Goal: Transaction & Acquisition: Download file/media

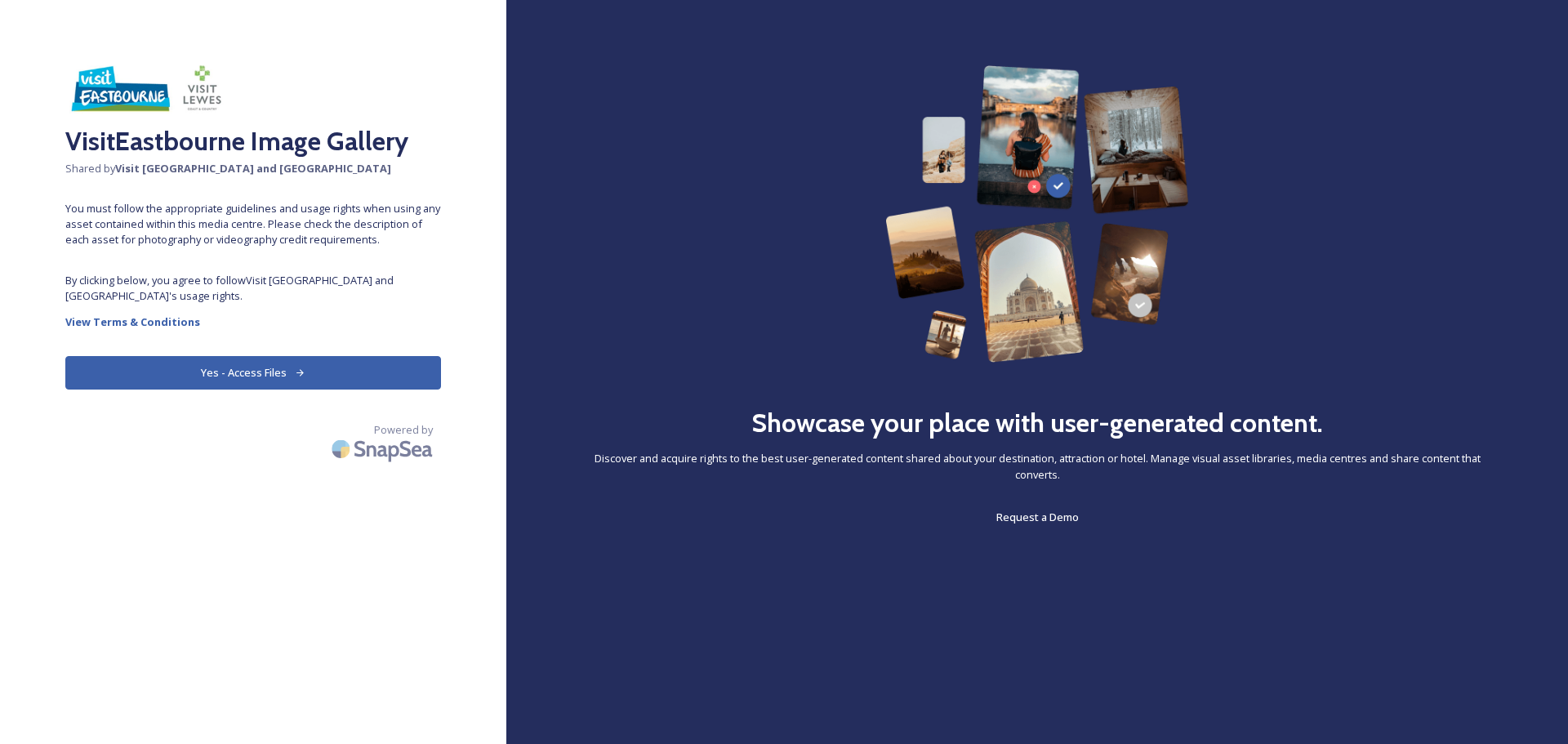
click at [235, 375] on button "Yes - Access Files" at bounding box center [253, 373] width 376 height 33
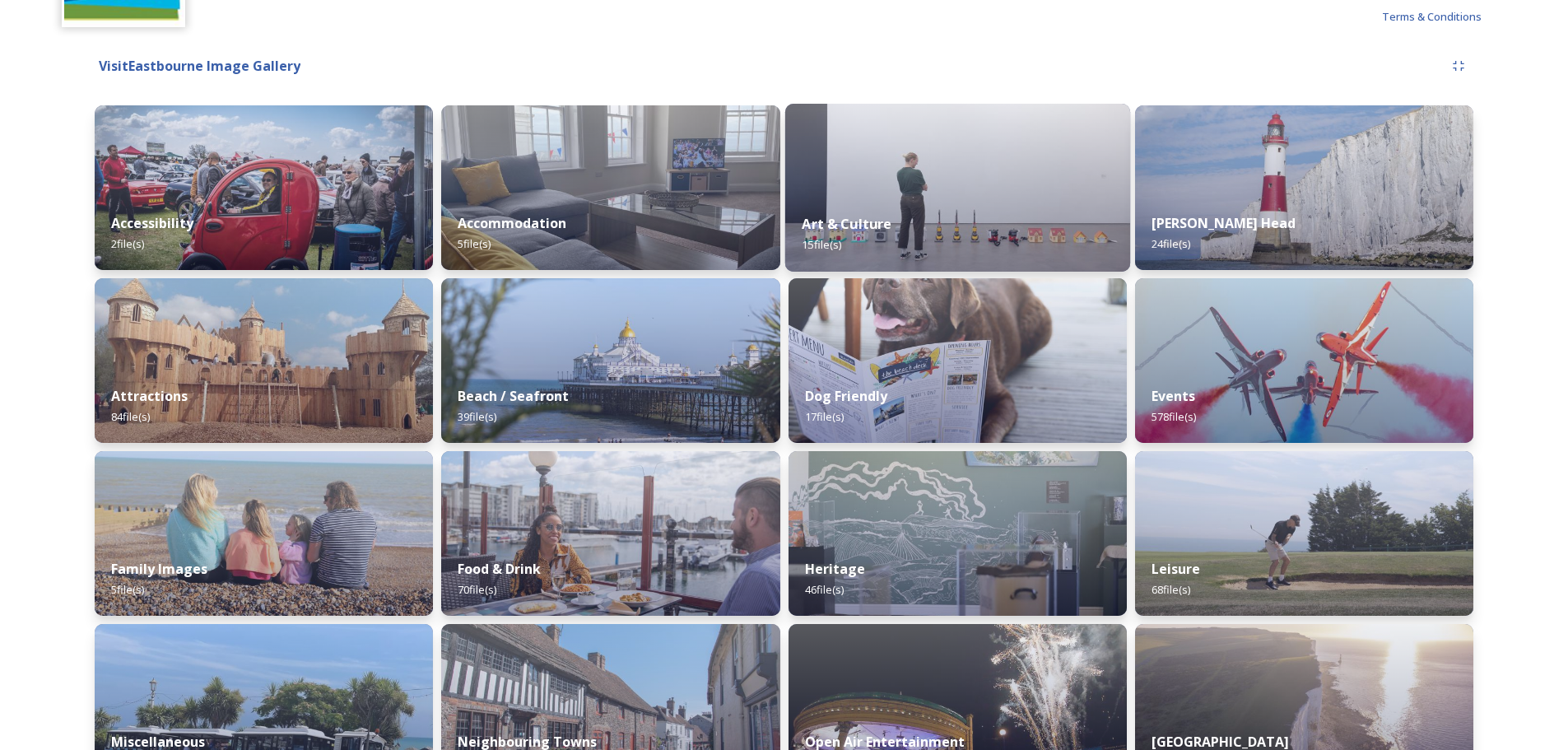
scroll to position [247, 0]
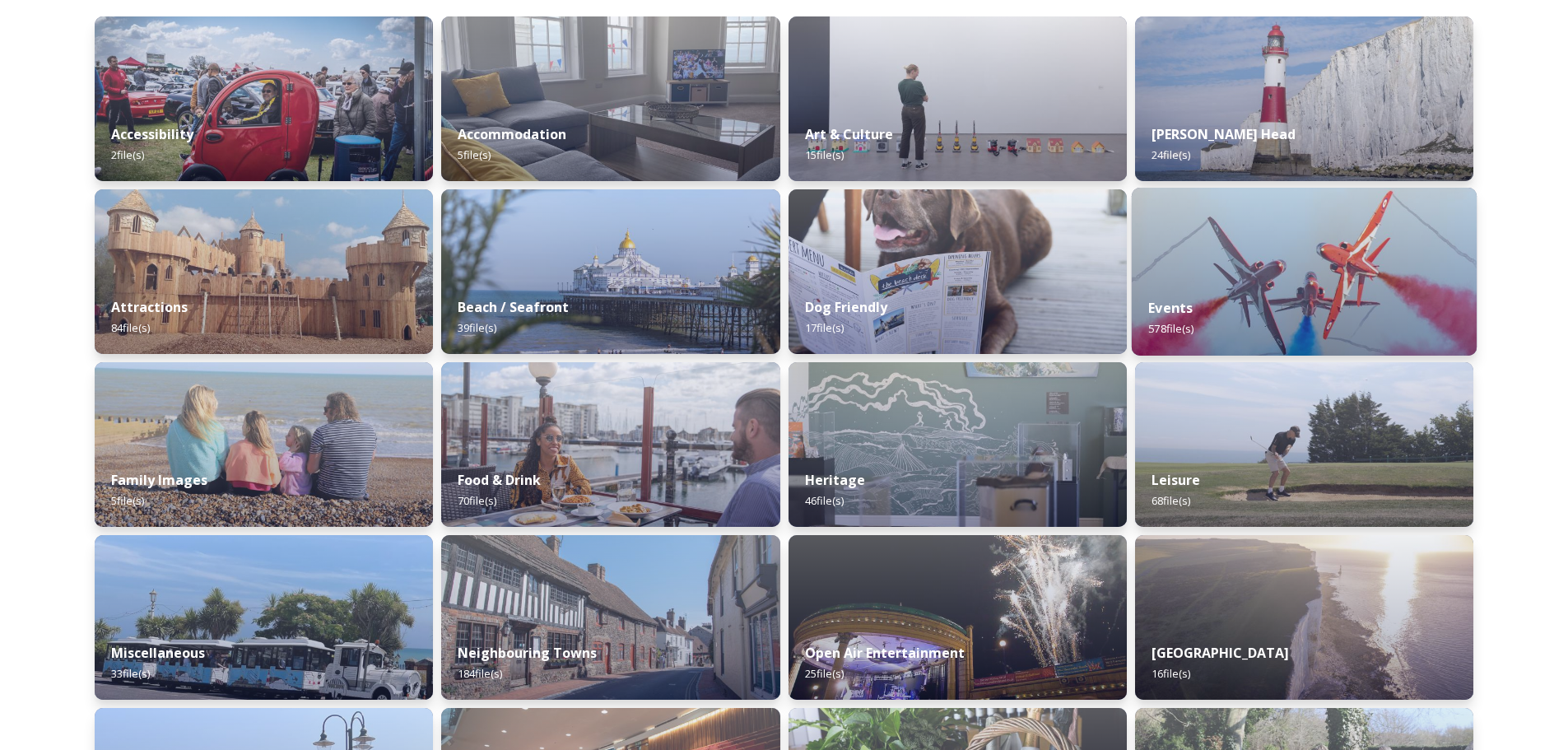
click at [1254, 298] on div "Events 578 file(s)" at bounding box center [1305, 318] width 345 height 75
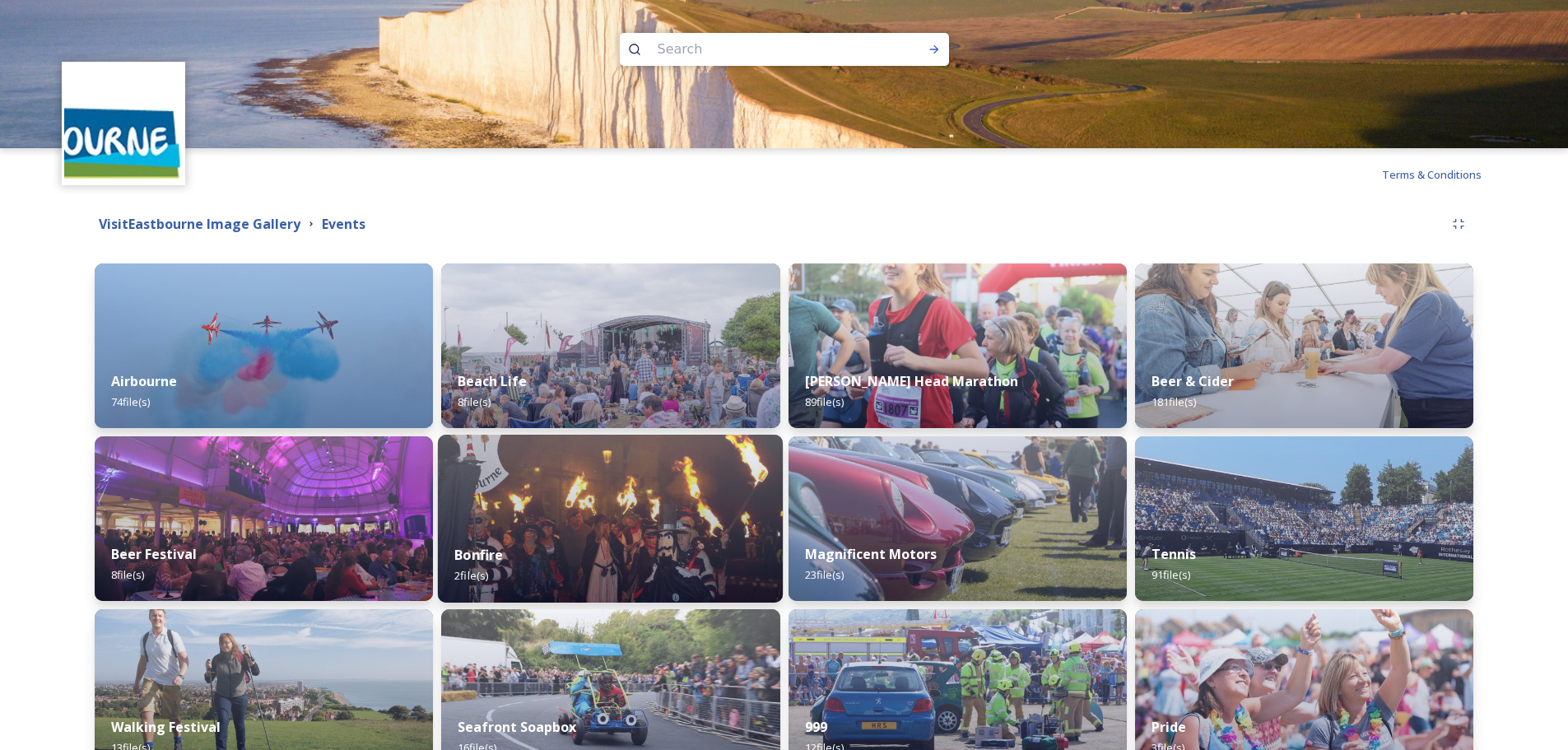
click at [592, 532] on div "Bonfire 2 file(s)" at bounding box center [611, 565] width 345 height 75
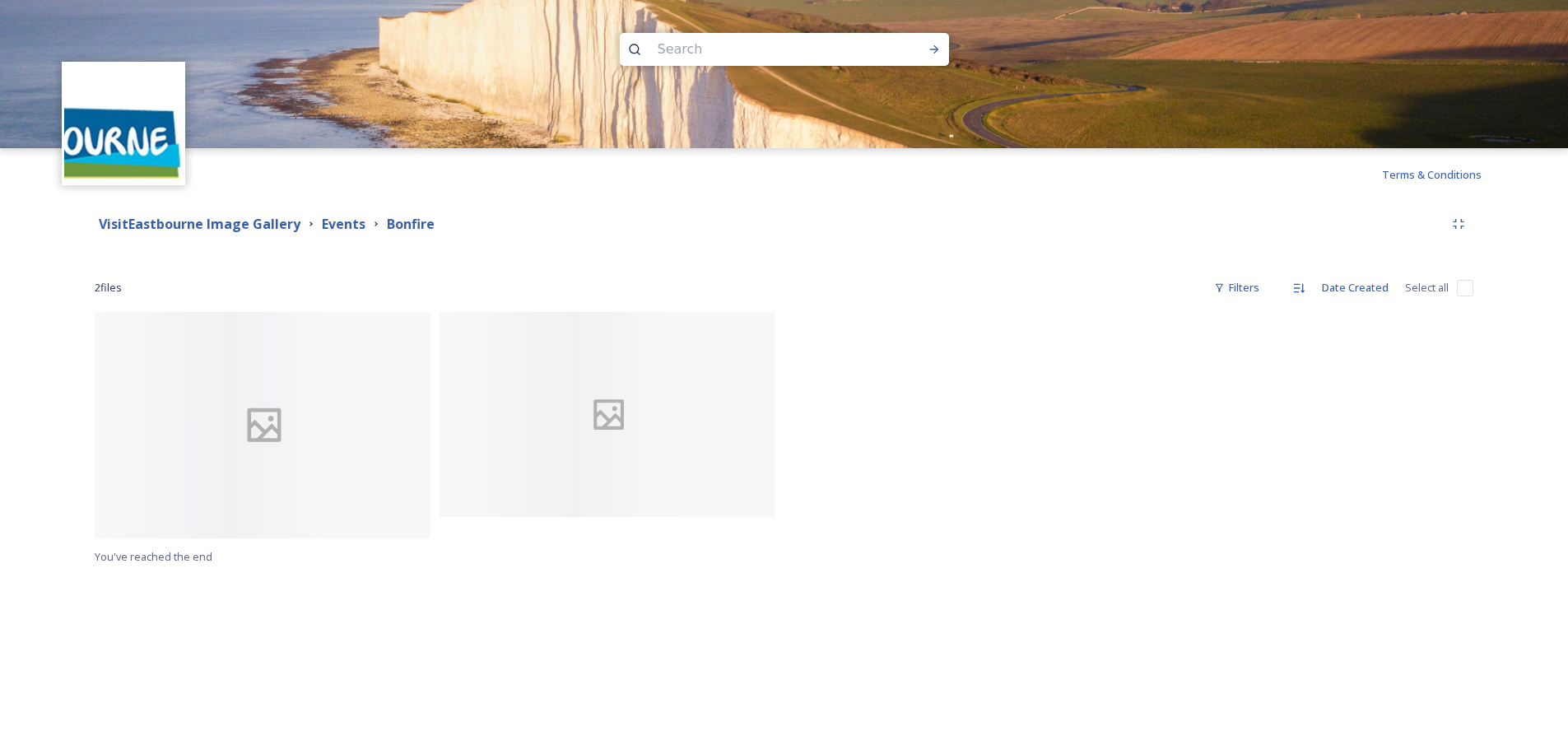
click at [542, 545] on div at bounding box center [611, 430] width 344 height 235
click at [469, 577] on div "Terms & Conditions Shared by: Visit [GEOGRAPHIC_DATA] and Lewes VisitEastbourne…" at bounding box center [784, 375] width 1568 height 750
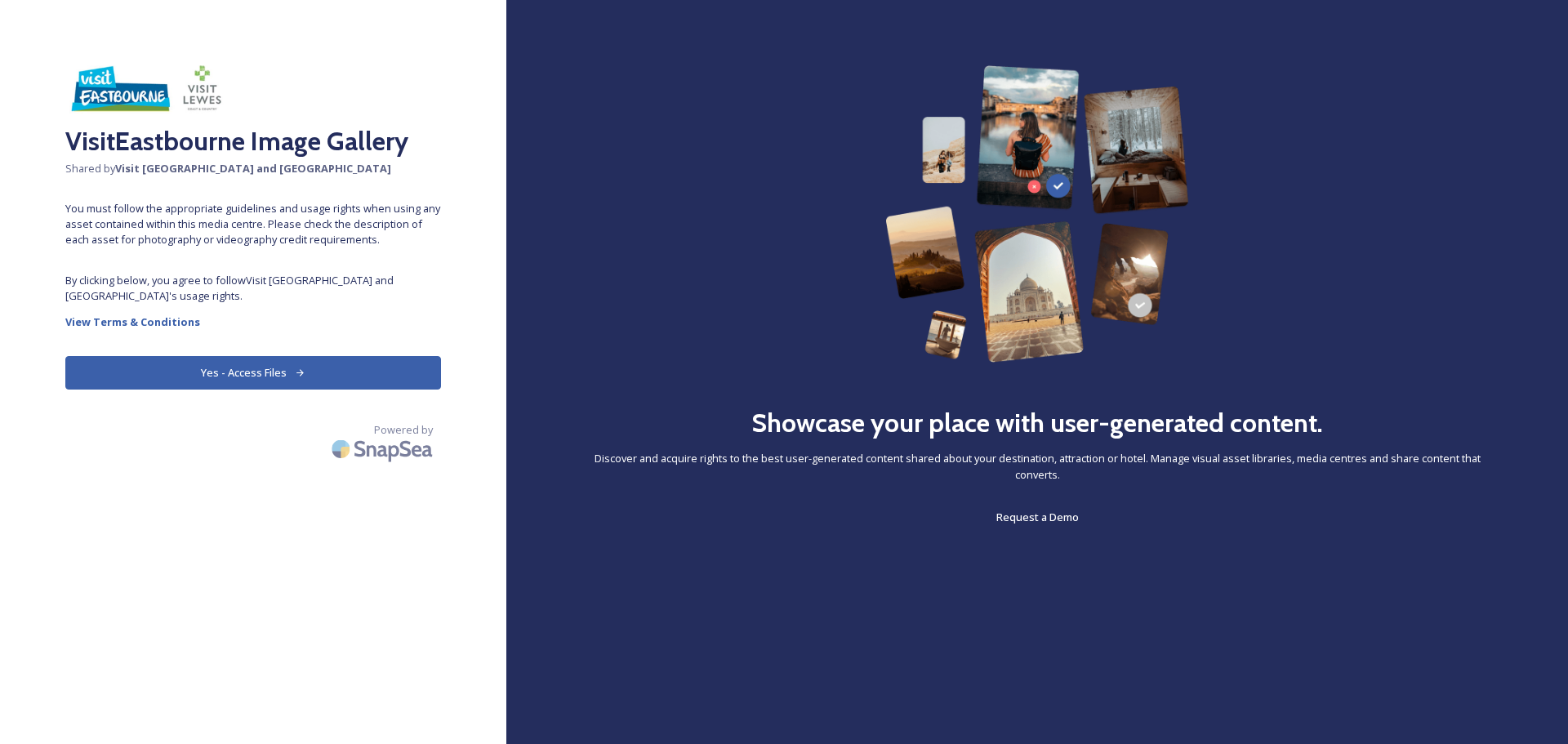
click at [253, 372] on button "Yes - Access Files" at bounding box center [253, 373] width 376 height 33
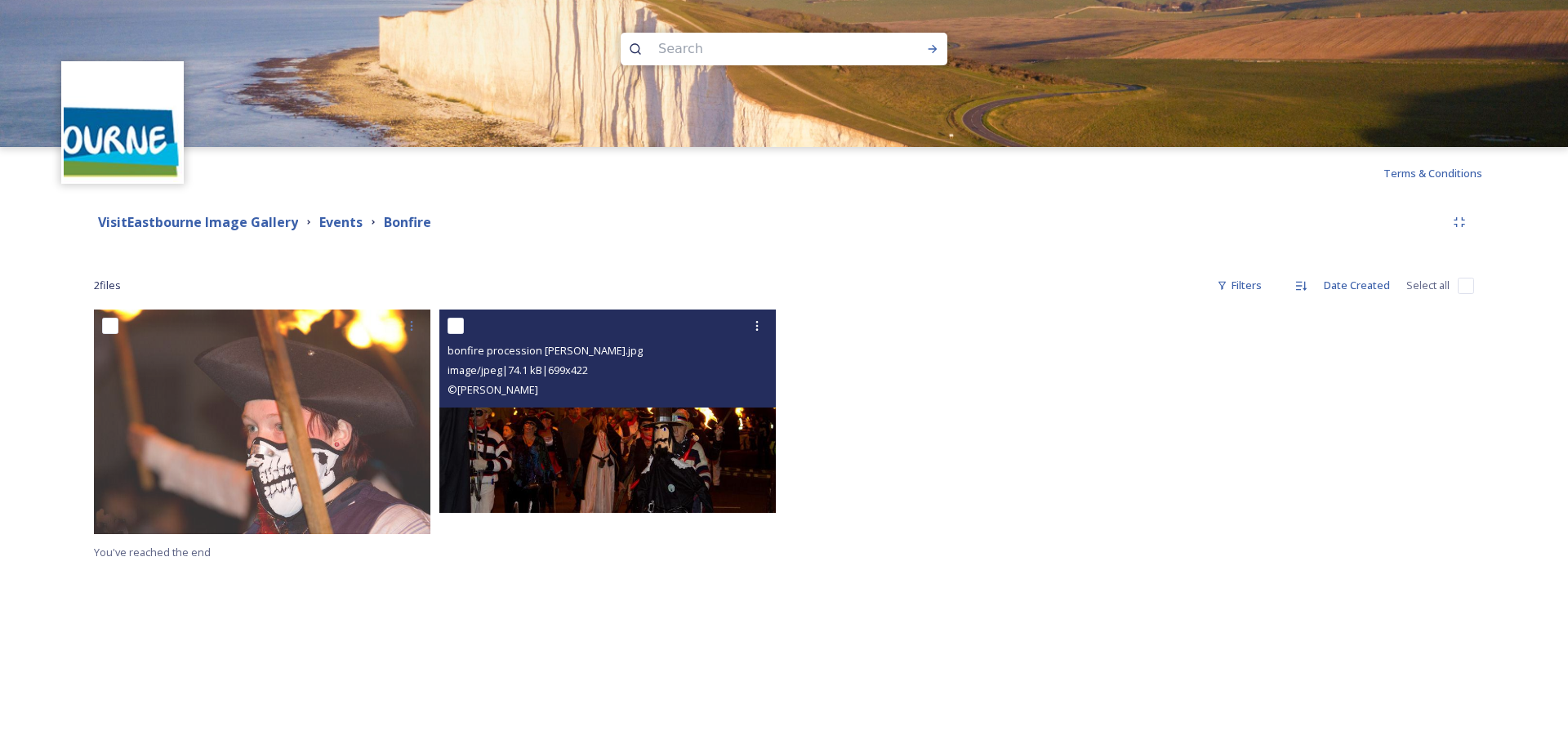
click at [572, 429] on img at bounding box center [608, 412] width 337 height 204
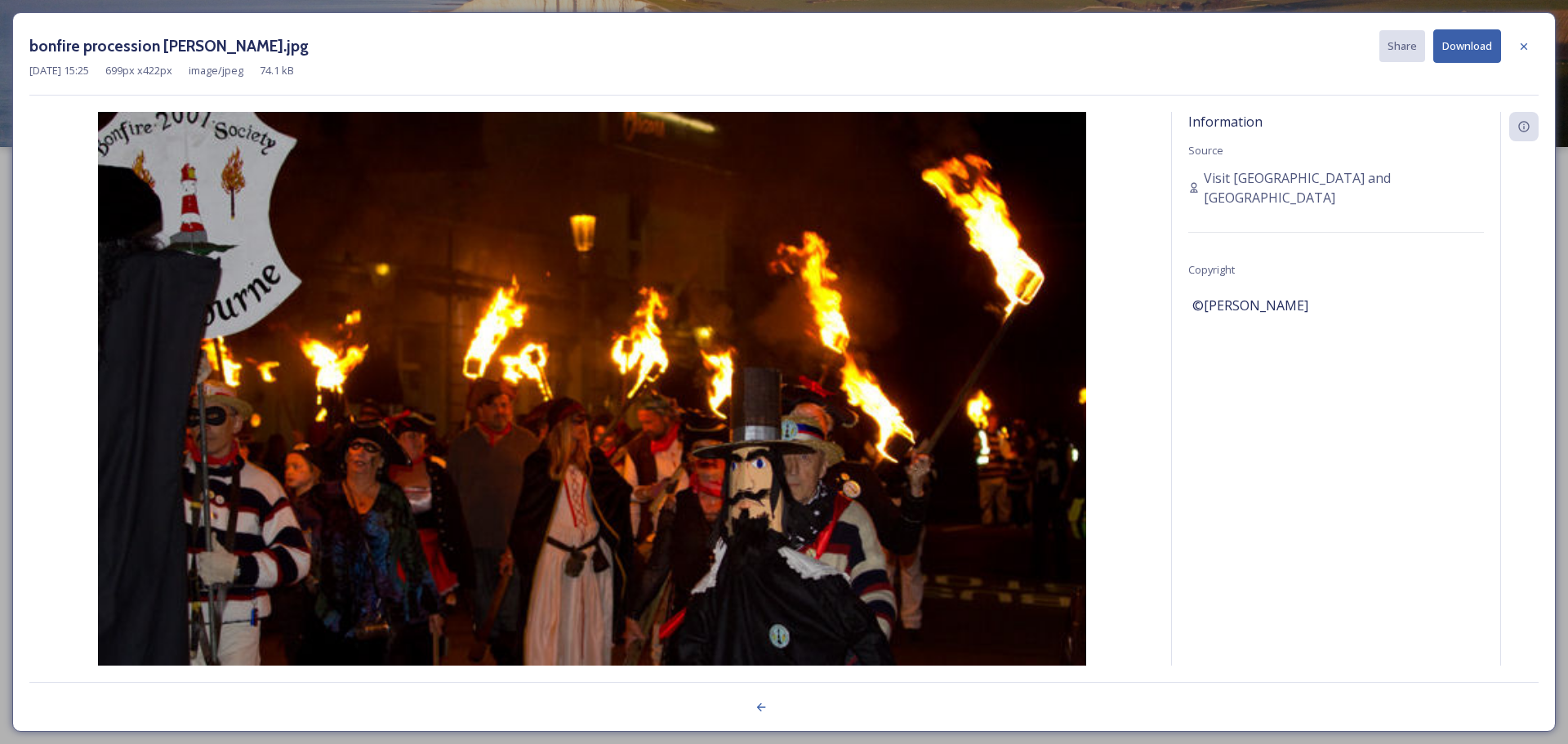
drag, startPoint x: 1306, startPoint y: 284, endPoint x: 1212, endPoint y: 290, distance: 94.2
click at [1212, 291] on div "©Graham Huntley" at bounding box center [1336, 305] width 288 height 28
drag, startPoint x: 1193, startPoint y: 284, endPoint x: 1252, endPoint y: 285, distance: 59.0
click at [1252, 296] on span "©Graham Huntley" at bounding box center [1250, 305] width 116 height 19
click at [1459, 44] on button "Download" at bounding box center [1466, 46] width 68 height 33
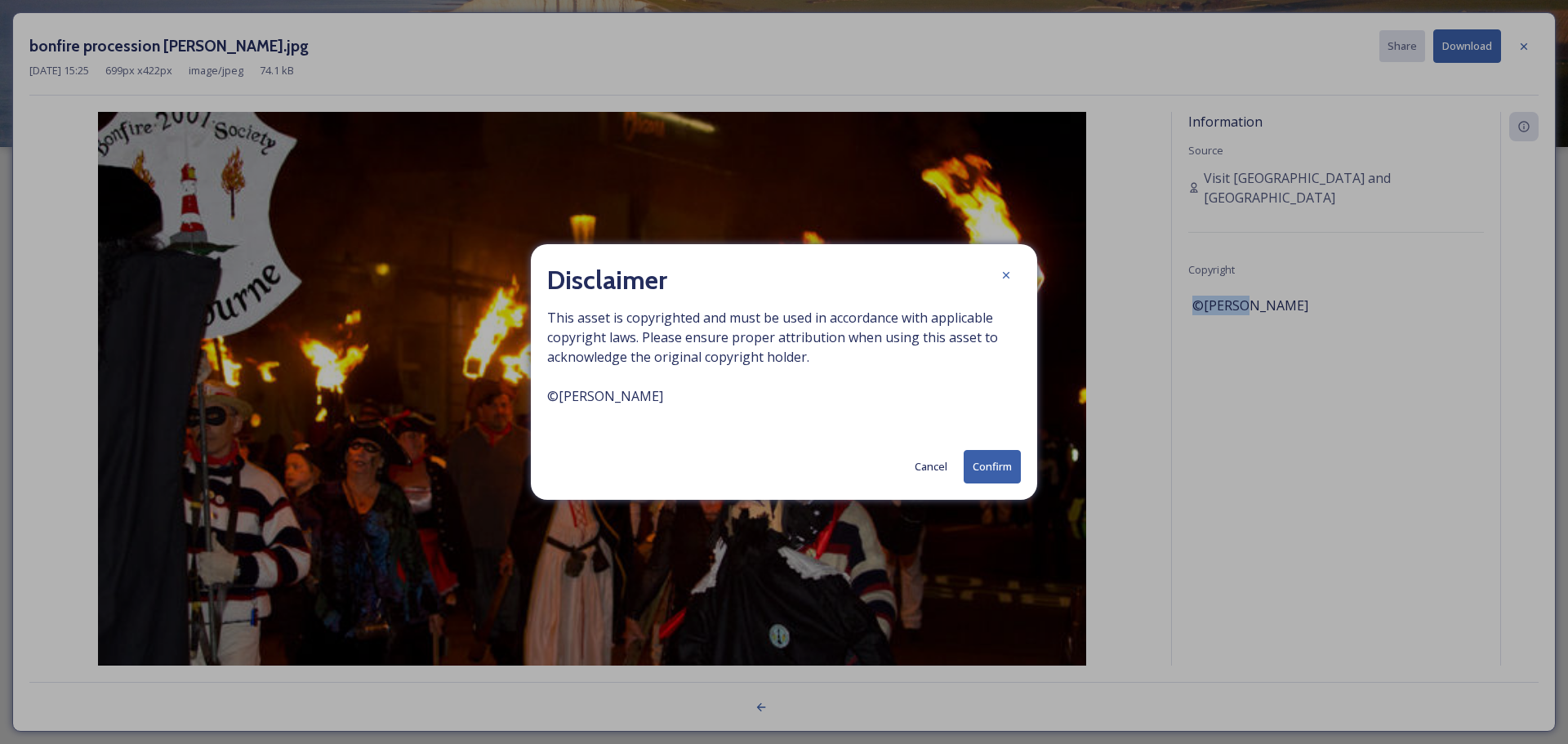
click at [987, 467] on button "Confirm" at bounding box center [992, 466] width 57 height 33
